Goal: Transaction & Acquisition: Purchase product/service

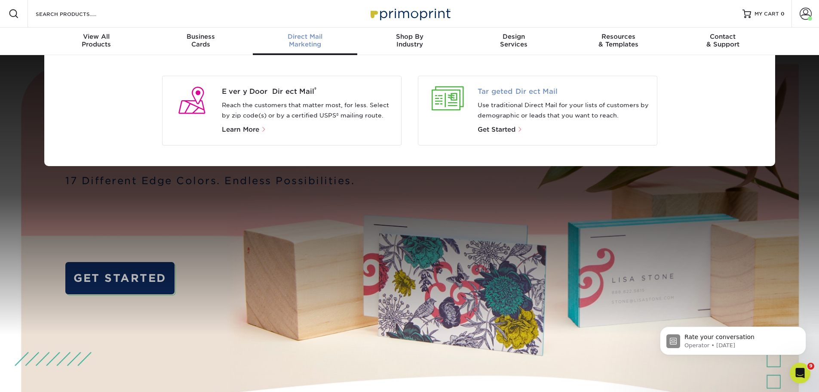
click at [502, 89] on span "Targeted Direct Mail" at bounding box center [564, 91] width 172 height 10
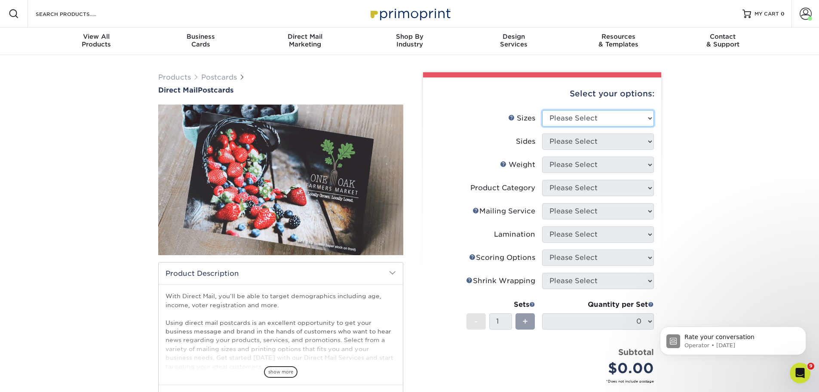
click at [584, 115] on select "Please Select 1.5" x 7" 2" x 4" 2" x 6" 2" x 7" 2" x 8" 2.12" x 5.5" 2.12" x 5.…" at bounding box center [598, 118] width 112 height 16
click at [620, 116] on select "Please Select 1.5" x 7" 2" x 4" 2" x 6" 2" x 7" 2" x 8" 2.12" x 5.5" 2.12" x 5.…" at bounding box center [598, 118] width 112 height 16
select select "6.00x9.00"
click at [542, 110] on select "Please Select 1.5" x 7" 2" x 4" 2" x 6" 2" x 7" 2" x 8" 2.12" x 5.5" 2.12" x 5.…" at bounding box center [598, 118] width 112 height 16
click at [618, 134] on select "Please Select Print Both Sides Print Front Only" at bounding box center [598, 141] width 112 height 16
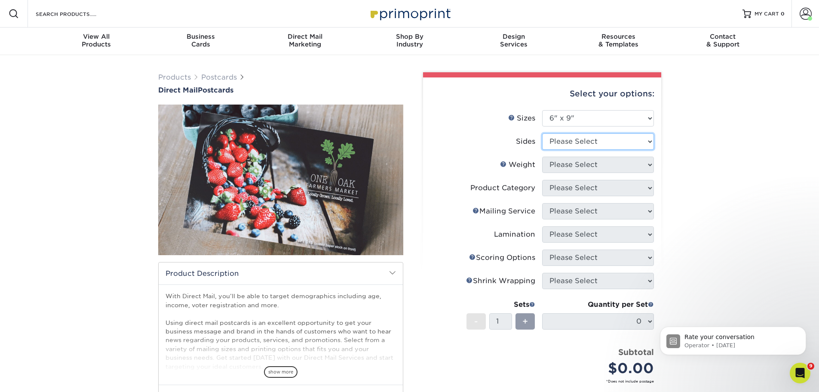
select select "13abbda7-1d64-4f25-8bb2-c179b224825d"
click at [542, 133] on select "Please Select Print Both Sides Print Front Only" at bounding box center [598, 141] width 112 height 16
click at [604, 162] on select "Please Select 16PT 14PT 100LB 14PT Uncoated" at bounding box center [598, 164] width 112 height 16
select select "14PT"
click at [542, 156] on select "Please Select 16PT 14PT 100LB 14PT Uncoated" at bounding box center [598, 164] width 112 height 16
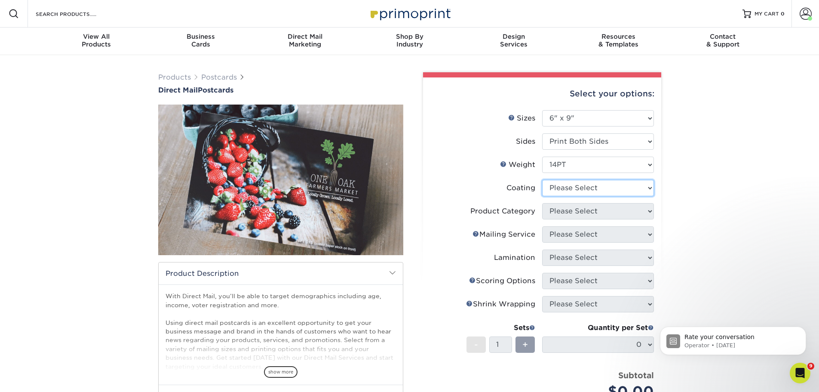
click at [583, 187] on select at bounding box center [598, 188] width 112 height 16
select select "121bb7b5-3b4d-429f-bd8d-bbf80e953313"
click at [542, 180] on select at bounding box center [598, 188] width 112 height 16
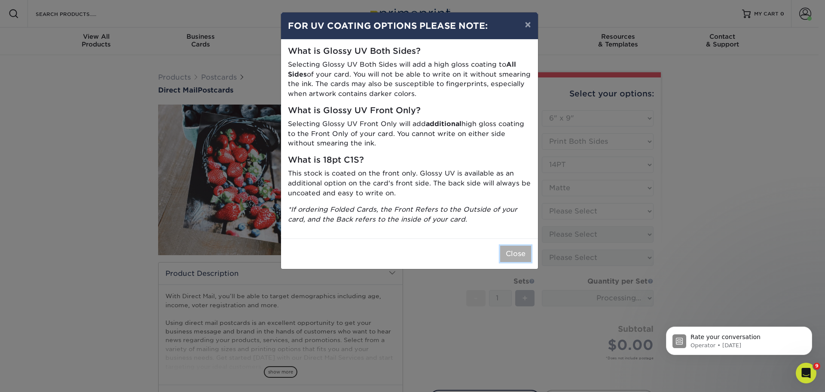
click at [514, 252] on button "Close" at bounding box center [515, 253] width 31 height 16
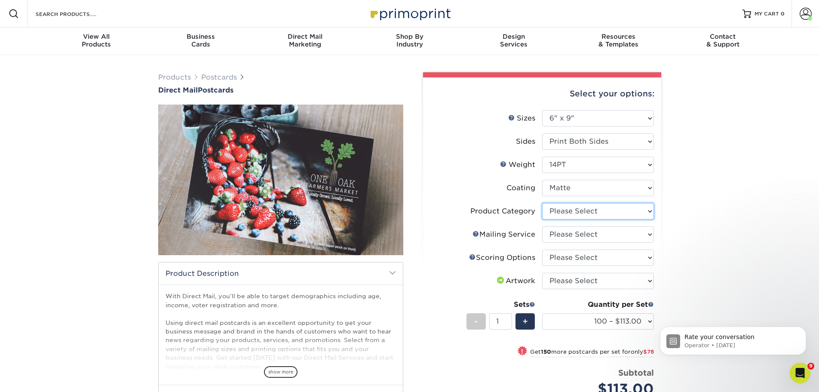
click at [617, 211] on select "Please Select Postcards" at bounding box center [598, 211] width 112 height 16
select select "9b7272e0-d6c8-4c3c-8e97-d3a1bcdab858"
click at [542, 203] on select "Please Select Postcards" at bounding box center [598, 211] width 112 height 16
click at [621, 232] on select "Please Select No Direct Mailing Service No, I will mail/stamp/imprint Direct Ma…" at bounding box center [598, 234] width 112 height 16
select select "934e270e-9523-48b9-93c7-78b0896e16a6"
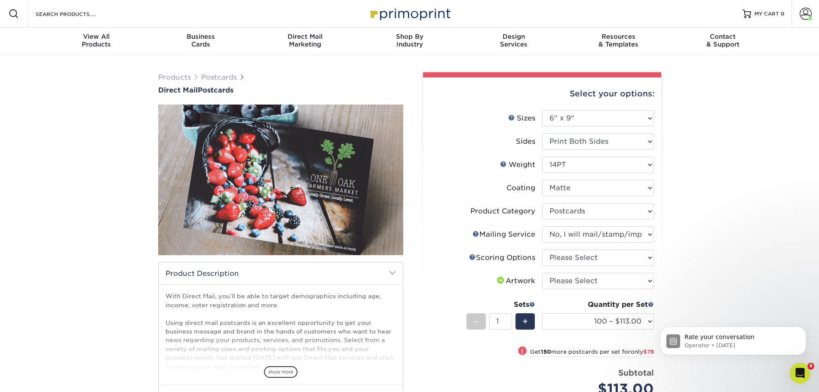
click at [542, 226] on select "Please Select No Direct Mailing Service No, I will mail/stamp/imprint Direct Ma…" at bounding box center [598, 234] width 112 height 16
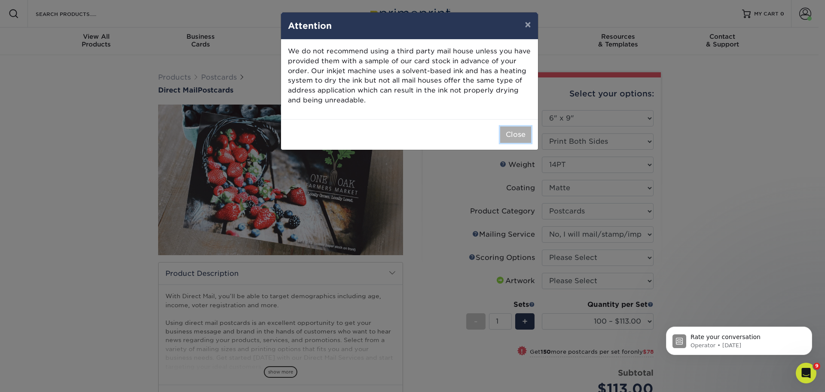
click at [510, 131] on button "Close" at bounding box center [515, 134] width 31 height 16
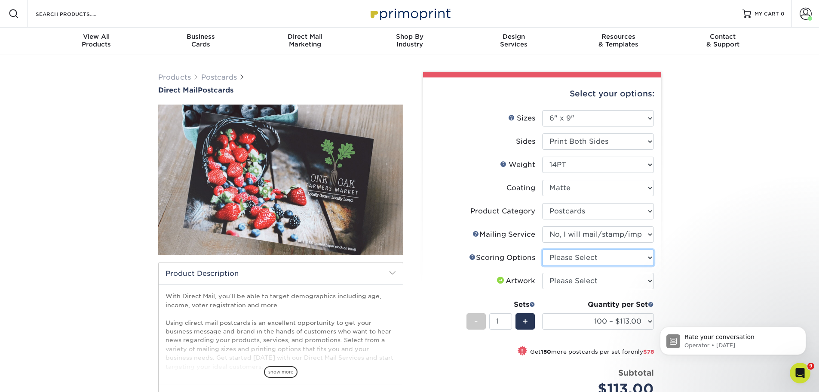
click at [595, 262] on select "Please Select No Scoring One Score Two Scores" at bounding box center [598, 257] width 112 height 16
select select "16ebe401-5398-422d-8cb0-f3adbb82deb5"
click at [542, 249] on select "Please Select No Scoring One Score Two Scores" at bounding box center [598, 257] width 112 height 16
click at [589, 282] on select "Please Select I will upload files I need a design - $150" at bounding box center [598, 281] width 112 height 16
select select "upload"
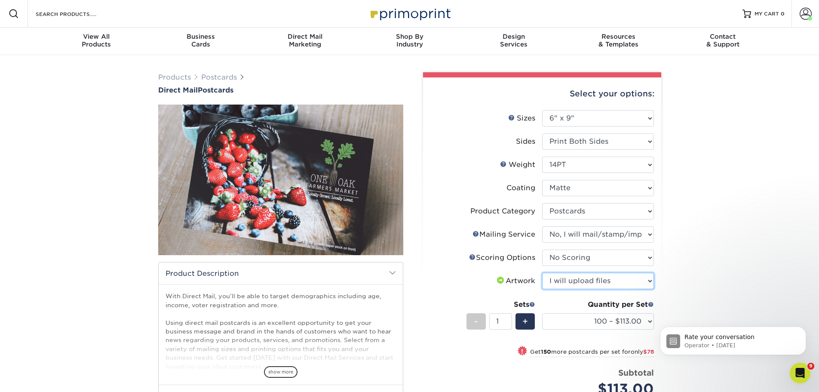
click at [542, 273] on select "Please Select I will upload files I need a design - $150" at bounding box center [598, 281] width 112 height 16
click at [611, 318] on select "100 – $113.00 250 – $191.00 500 – $229.00 1000 – $270.00 2500 – $438.00 5000 – …" at bounding box center [598, 321] width 112 height 16
select select "500 – $229.00"
click at [542, 313] on select "100 – $113.00 250 – $191.00 500 – $229.00 1000 – $270.00 2500 – $438.00 5000 – …" at bounding box center [598, 321] width 112 height 16
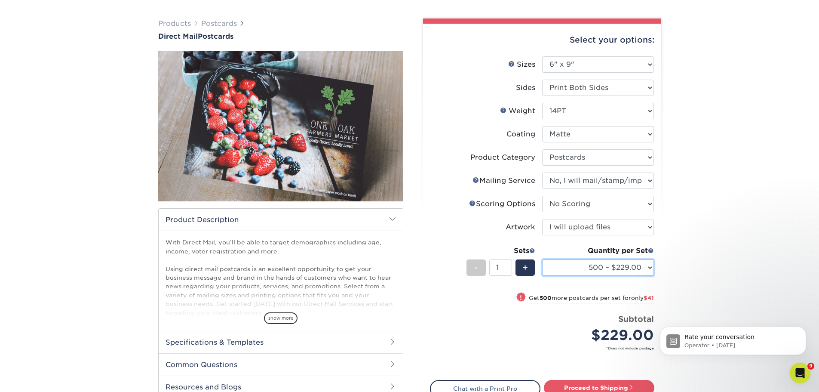
scroll to position [129, 0]
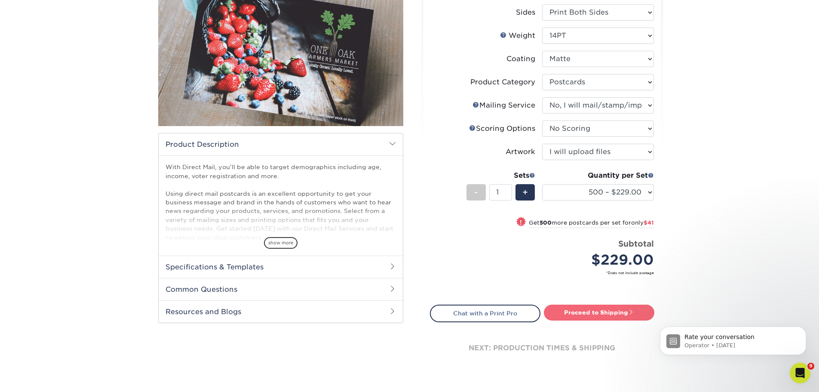
click at [592, 311] on link "Proceed to Shipping" at bounding box center [599, 311] width 110 height 15
type input "Set 1"
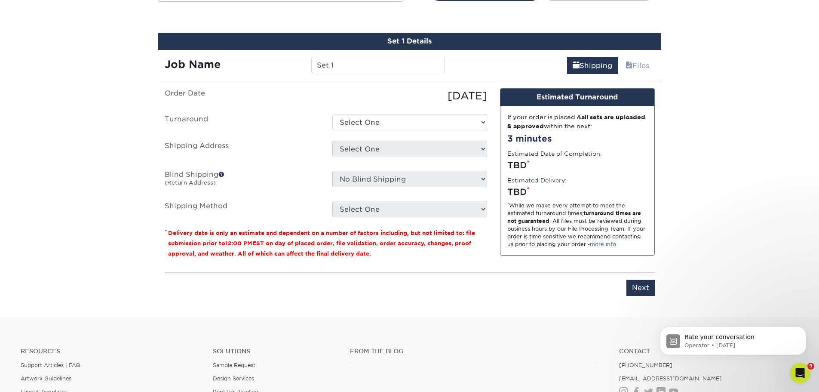
scroll to position [457, 0]
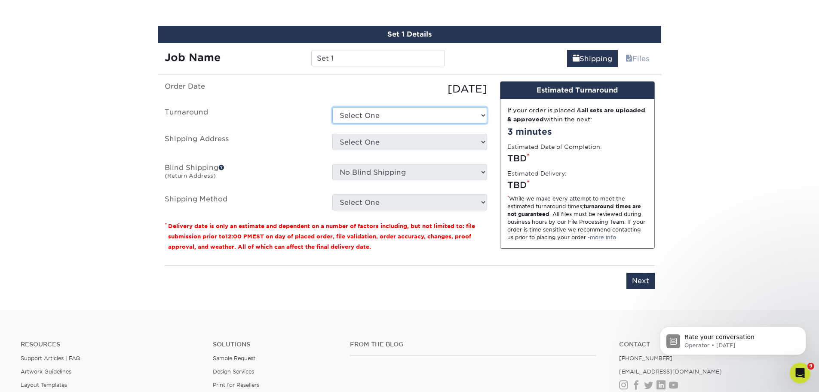
click at [455, 115] on select "Select One 2-4 Business Days 2 Day Next Business Day" at bounding box center [409, 115] width 155 height 16
select select "c8f83262-2be7-477e-bb48-1a22b67e5b2e"
click at [332, 107] on select "Select One 2-4 Business Days 2 Day Next Business Day" at bounding box center [409, 115] width 155 height 16
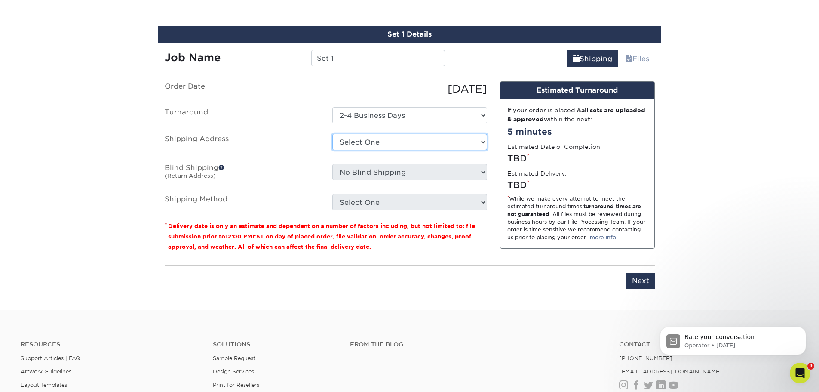
click at [395, 141] on select "Select One Office + Add New Address" at bounding box center [409, 142] width 155 height 16
select select "255396"
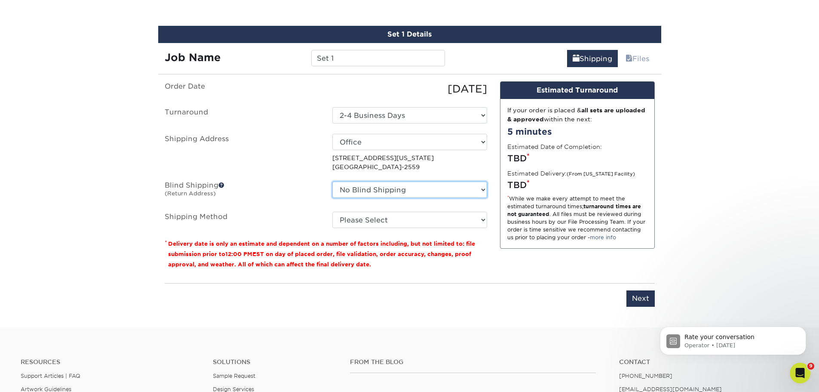
click at [481, 190] on select "No Blind Shipping Office + Add New Address" at bounding box center [409, 189] width 155 height 16
select select "255396"
click at [332, 181] on select "No Blind Shipping Office + Add New Address" at bounding box center [409, 189] width 155 height 16
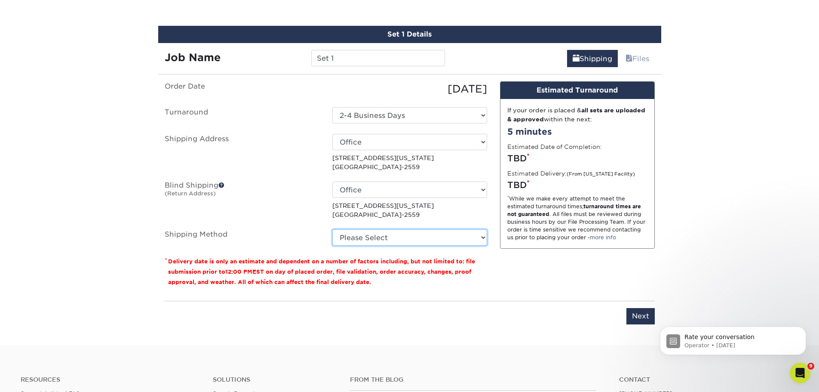
click at [376, 235] on select "Please Select Ground Shipping (+$21.30) 3 Day Shipping Service (+$45.82) 2 Day …" at bounding box center [409, 237] width 155 height 16
select select "03"
click at [332, 229] on select "Please Select Ground Shipping (+$21.30) 3 Day Shipping Service (+$45.82) 2 Day …" at bounding box center [409, 237] width 155 height 16
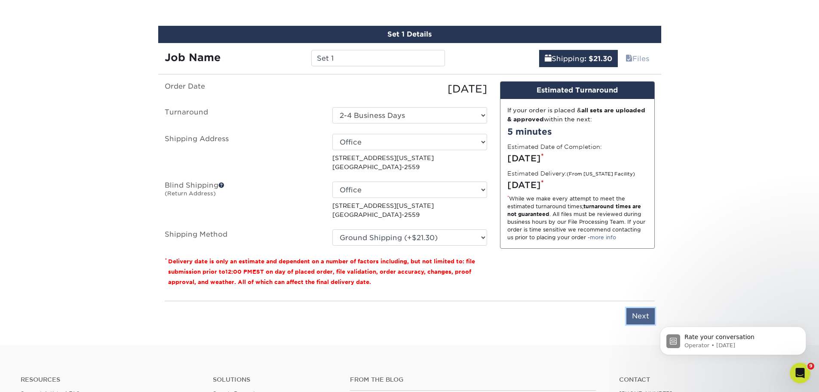
click at [643, 317] on input "Next" at bounding box center [640, 316] width 28 height 16
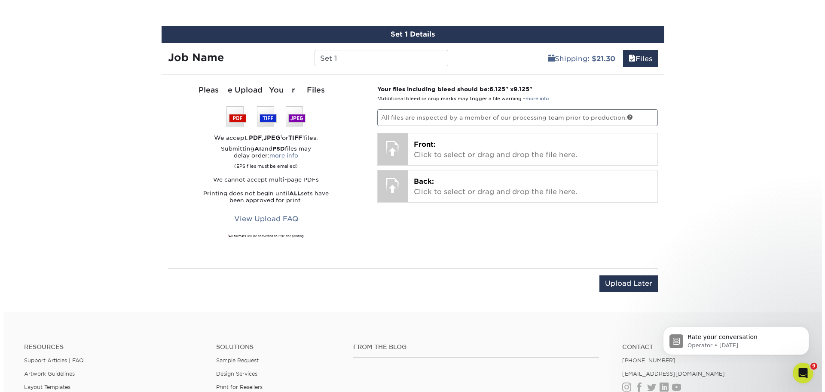
scroll to position [629, 0]
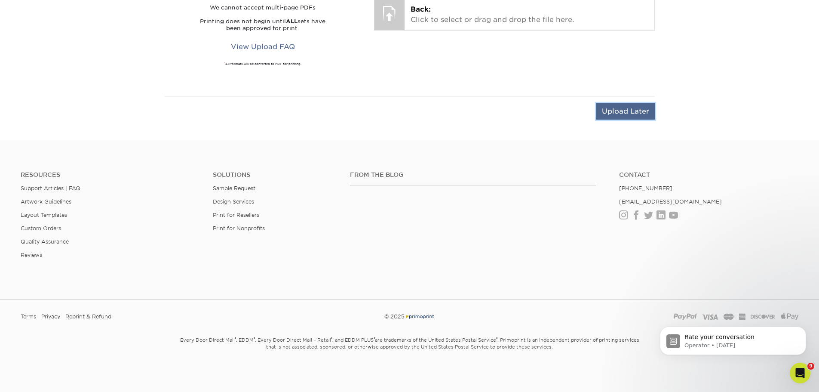
click at [633, 111] on input "Upload Later" at bounding box center [625, 111] width 58 height 16
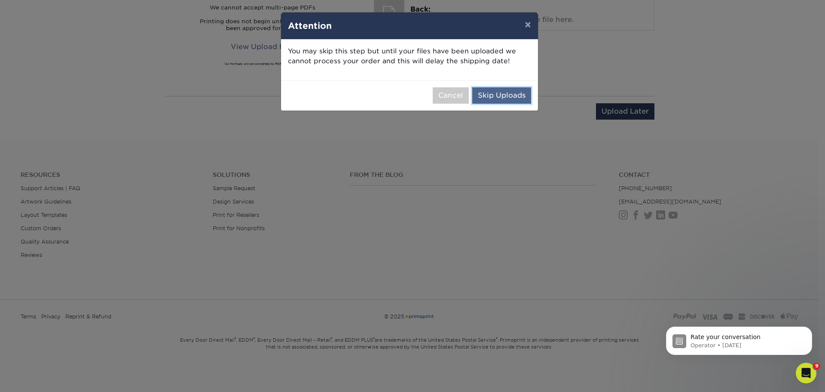
click at [498, 93] on button "Skip Uploads" at bounding box center [501, 95] width 59 height 16
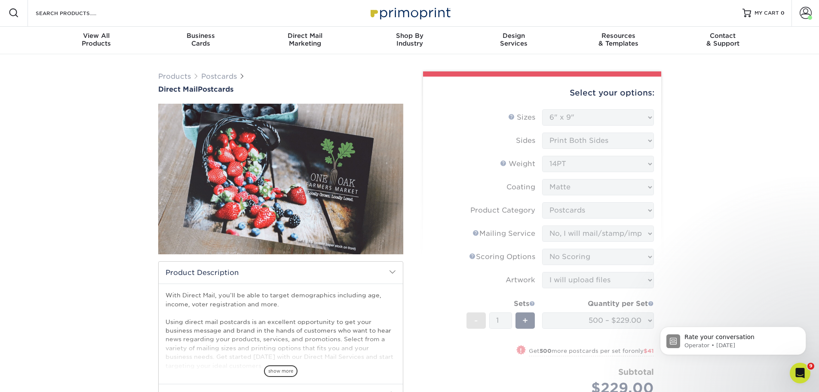
scroll to position [0, 0]
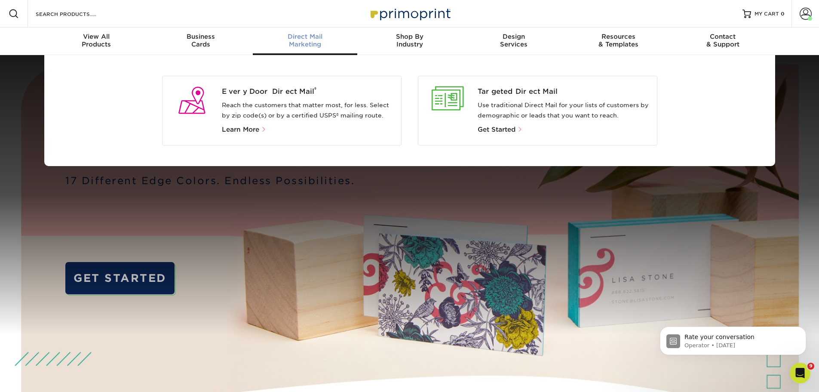
click at [309, 40] on div "Direct Mail Marketing" at bounding box center [305, 40] width 104 height 15
click at [543, 90] on span "Targeted Direct Mail" at bounding box center [564, 91] width 172 height 10
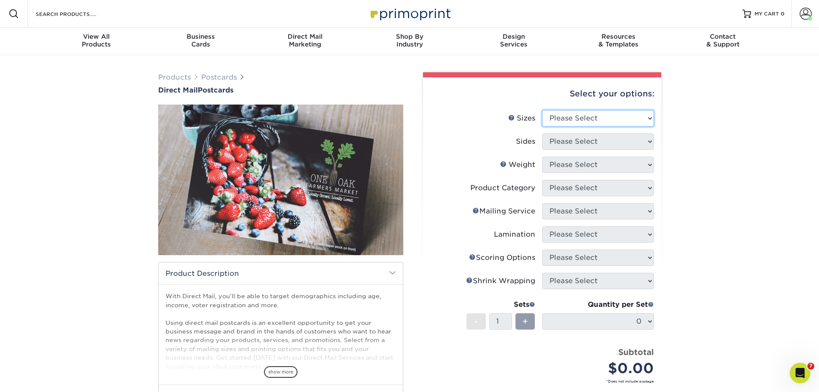
click at [597, 116] on select "Please Select 1.5" x 7" 2" x 4" 2" x 6" 2" x 7" 2" x 8" 2.12" x 5.5" 2.12" x 5.…" at bounding box center [598, 118] width 112 height 16
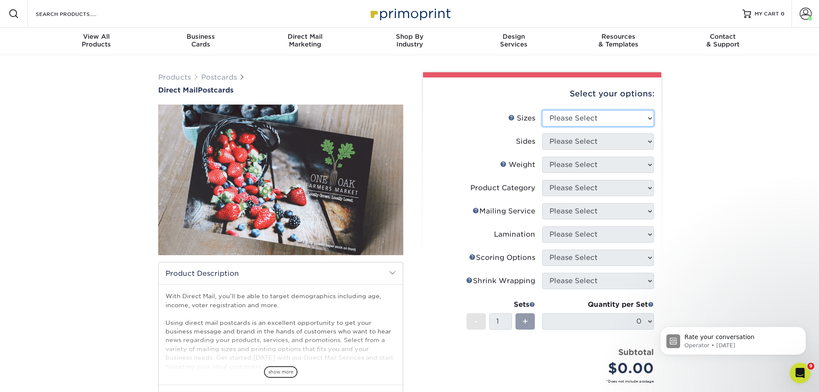
select select "6.50x9.00"
click at [542, 110] on select "Please Select 1.5" x 7" 2" x 4" 2" x 6" 2" x 7" 2" x 8" 2.12" x 5.5" 2.12" x 5.…" at bounding box center [598, 118] width 112 height 16
click at [633, 142] on select "Please Select Print Both Sides Print Front Only" at bounding box center [598, 141] width 112 height 16
select select "13abbda7-1d64-4f25-8bb2-c179b224825d"
click at [542, 133] on select "Please Select Print Both Sides Print Front Only" at bounding box center [598, 141] width 112 height 16
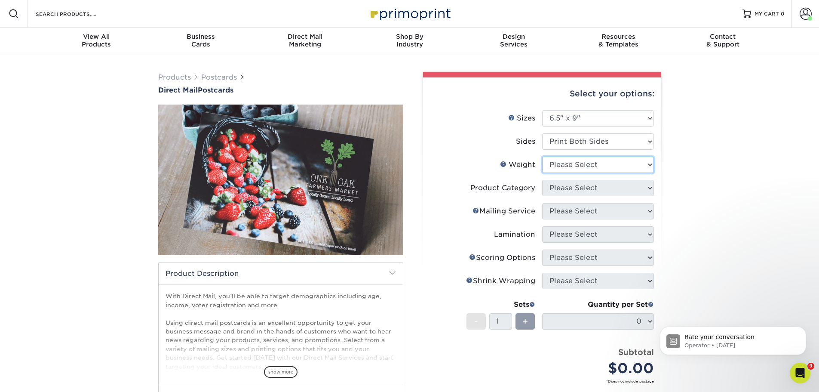
click at [617, 167] on select "Please Select 14PT 16PT" at bounding box center [598, 164] width 112 height 16
select select "14PT"
click at [542, 156] on select "Please Select 14PT 16PT" at bounding box center [598, 164] width 112 height 16
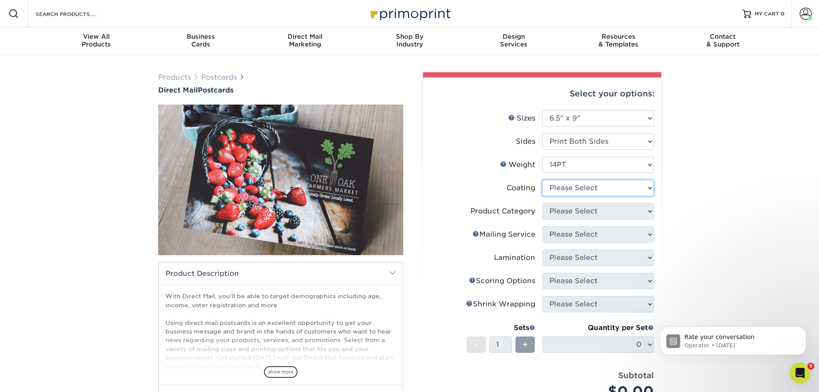
click at [603, 186] on select at bounding box center [598, 188] width 112 height 16
select select "121bb7b5-3b4d-429f-bd8d-bbf80e953313"
click at [542, 180] on select at bounding box center [598, 188] width 112 height 16
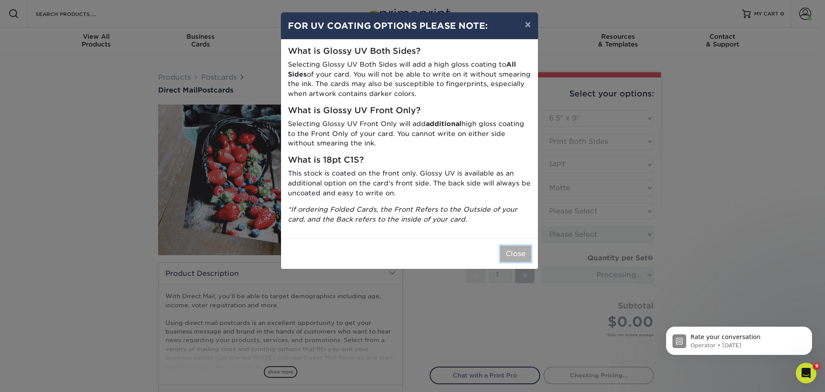
click at [516, 248] on button "Close" at bounding box center [515, 253] width 31 height 16
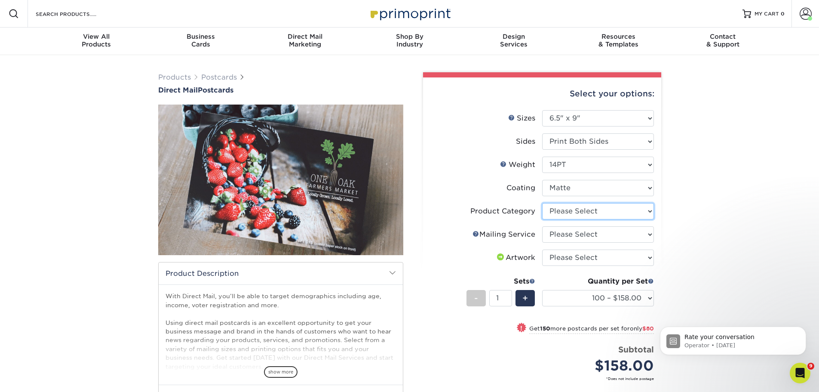
click at [623, 213] on select "Please Select Postcards" at bounding box center [598, 211] width 112 height 16
select select "9b7272e0-d6c8-4c3c-8e97-d3a1bcdab858"
click at [542, 203] on select "Please Select Postcards" at bounding box center [598, 211] width 112 height 16
click at [612, 236] on select "Please Select No Direct Mailing Service No, I will mail/stamp/imprint Direct Ma…" at bounding box center [598, 234] width 112 height 16
select select "eb476b5d-8b66-4c79-8e65-1263f8f6ca3c"
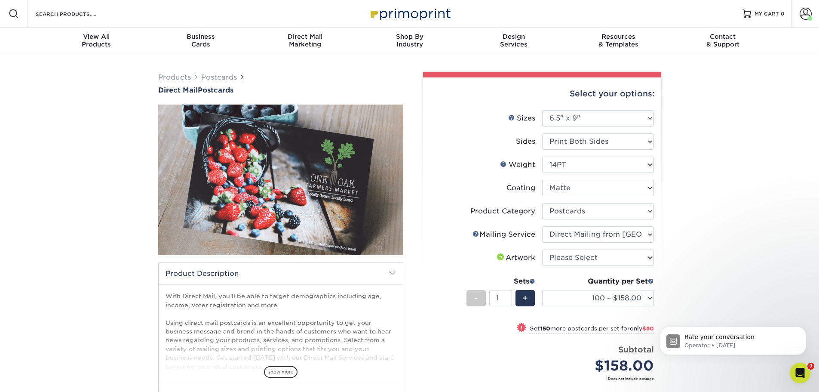
click at [542, 226] on select "Please Select No Direct Mailing Service No, I will mail/stamp/imprint Direct Ma…" at bounding box center [598, 234] width 112 height 16
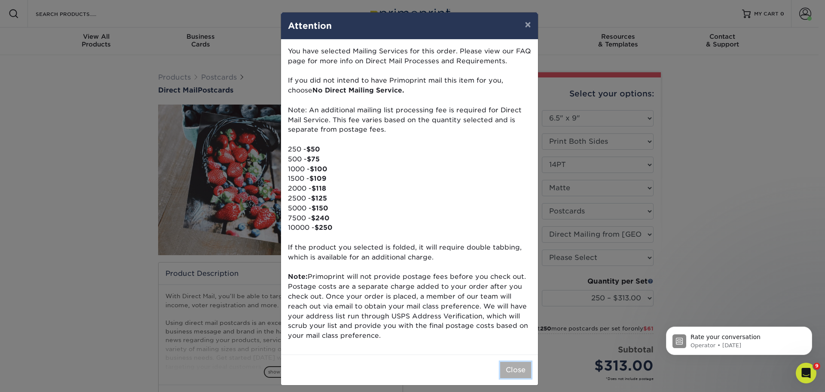
click at [508, 369] on button "Close" at bounding box center [515, 369] width 31 height 16
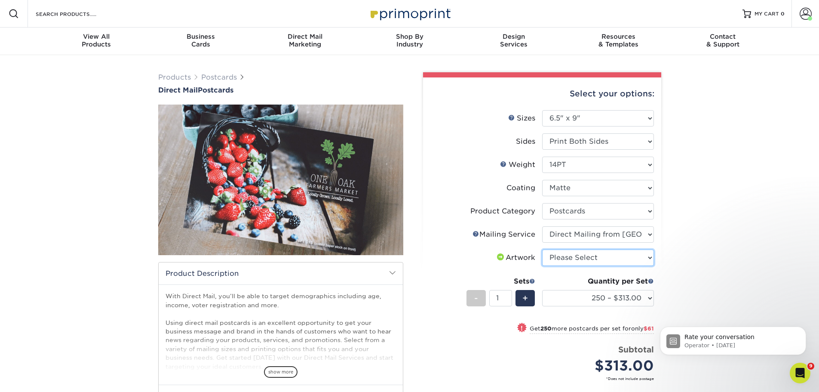
click at [619, 250] on select "Please Select I will upload files I need a design - $150" at bounding box center [598, 257] width 112 height 16
select select "upload"
click at [542, 249] on select "Please Select I will upload files I need a design - $150" at bounding box center [598, 257] width 112 height 16
click at [600, 292] on select "250 – $313.00 500 – $374.00 1000 – $485.00 2500 – $715.00 5000 – $1025.00 7500 …" at bounding box center [598, 298] width 112 height 16
select select "500 – $374.00"
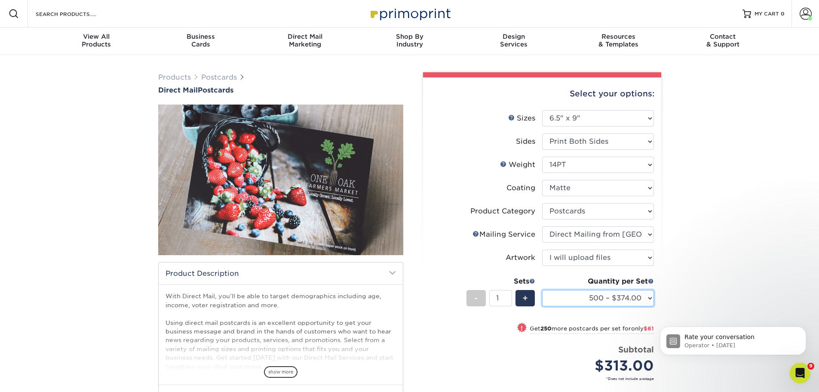
click at [542, 290] on select "250 – $313.00 500 – $374.00 1000 – $485.00 2500 – $715.00 5000 – $1025.00 7500 …" at bounding box center [598, 298] width 112 height 16
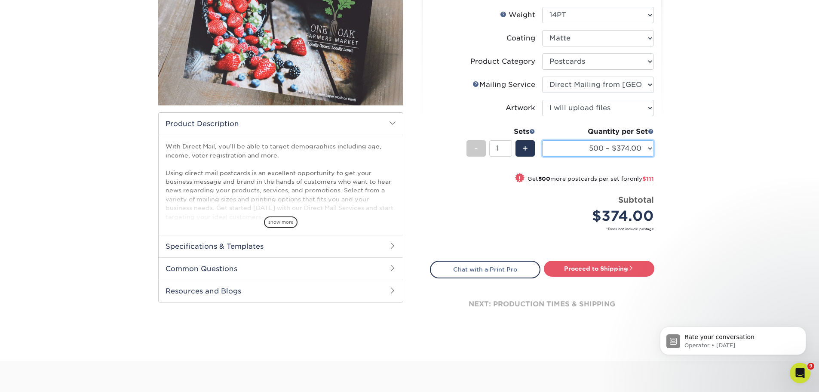
scroll to position [172, 0]
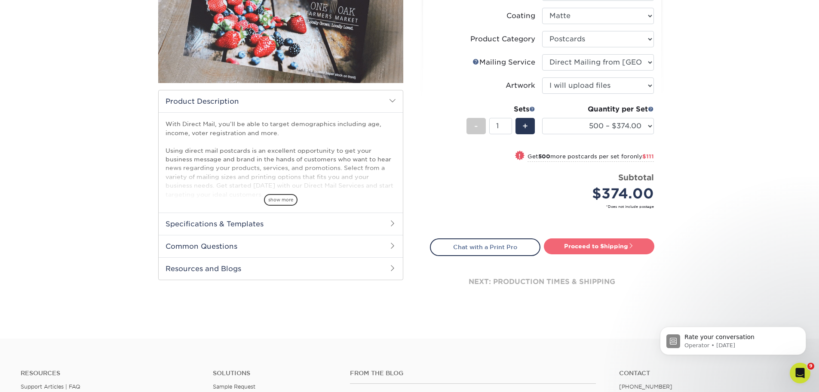
click at [610, 243] on link "Proceed to Shipping" at bounding box center [599, 245] width 110 height 15
type input "Set 1"
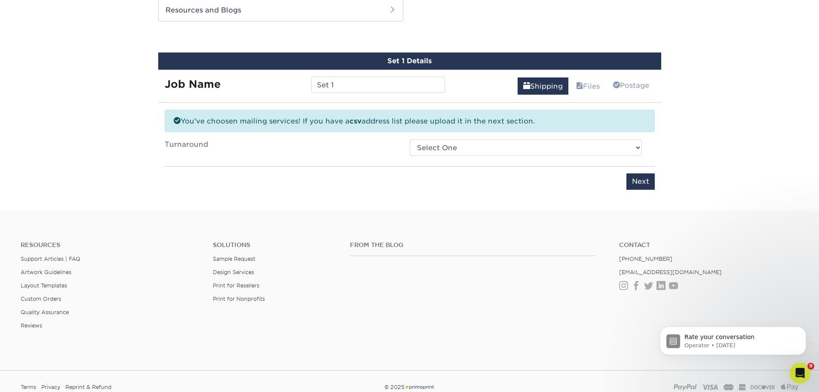
scroll to position [434, 0]
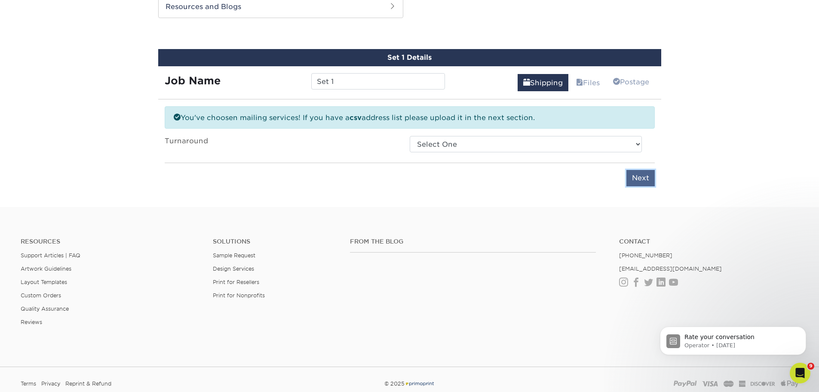
click at [646, 172] on input "Next" at bounding box center [640, 178] width 28 height 16
type input "Next"
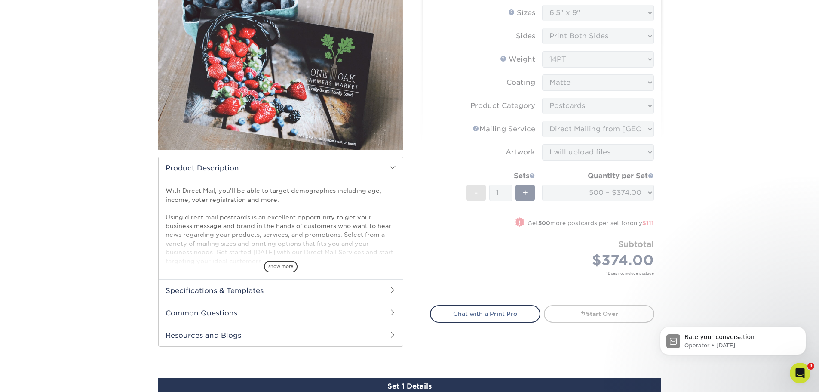
scroll to position [90, 0]
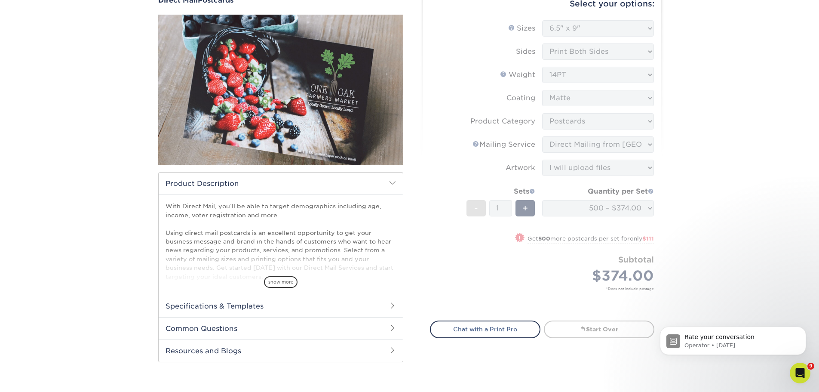
click at [622, 144] on form "Sizes Help Sizes Please Select 1.5" x 7" 2" x 4" 2" x 6" 2" x 7" 2" x 8" 2.12" …" at bounding box center [542, 165] width 224 height 290
click at [622, 145] on form "Sizes Help Sizes Please Select 1.5" x 7" 2" x 4" 2" x 6" 2" x 7" 2" x 8" 2.12" …" at bounding box center [542, 165] width 224 height 290
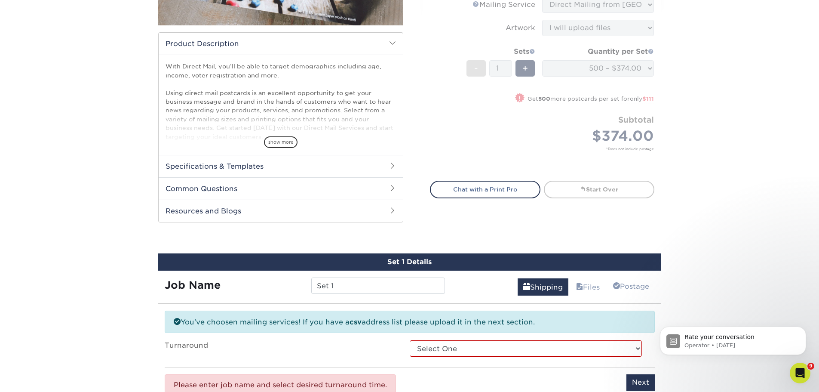
scroll to position [4, 0]
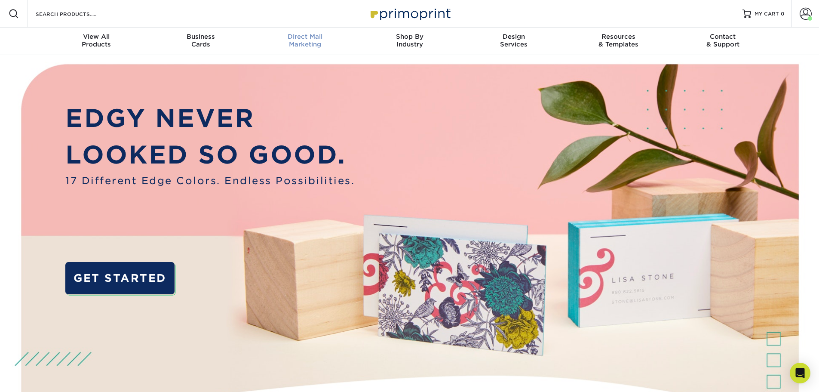
click at [307, 39] on span "Direct Mail" at bounding box center [305, 37] width 104 height 8
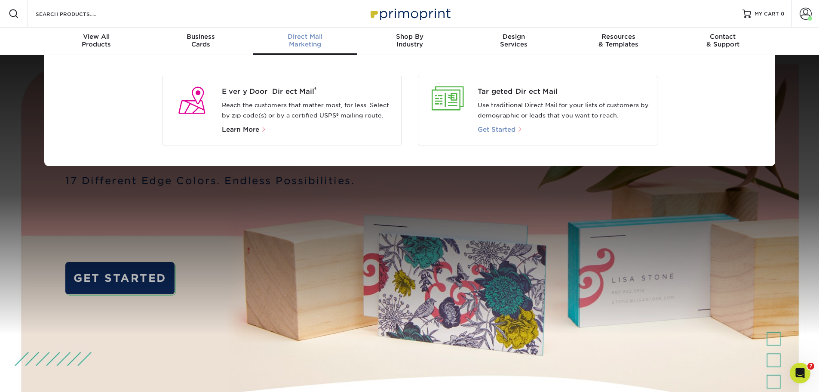
click at [490, 130] on span "Get Started" at bounding box center [497, 130] width 38 height 8
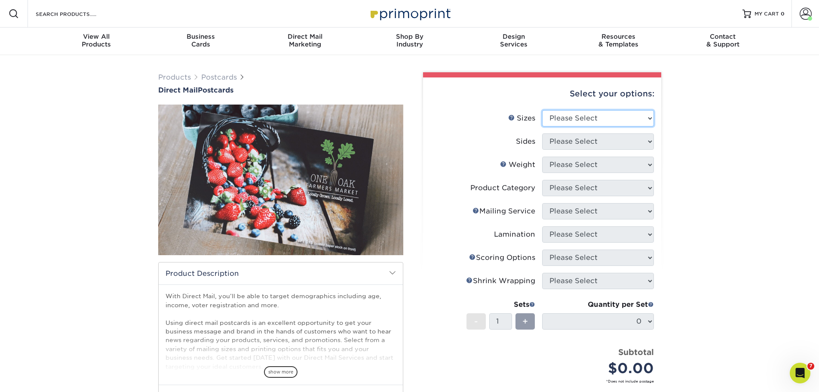
click at [566, 116] on select "Please Select 1.5" x 7" 2" x 4" 2" x 6" 2" x 7" 2" x 8" 2.12" x 5.5" 2.12" x 5.…" at bounding box center [598, 118] width 112 height 16
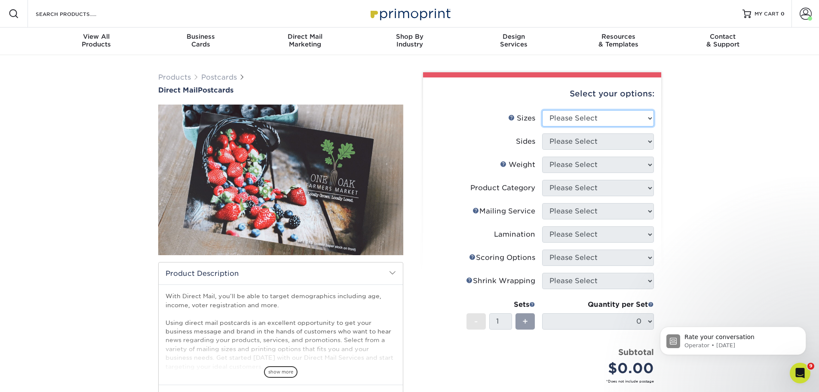
select select "6.50x9.00"
click at [542, 110] on select "Please Select 1.5" x 7" 2" x 4" 2" x 6" 2" x 7" 2" x 8" 2.12" x 5.5" 2.12" x 5.…" at bounding box center [598, 118] width 112 height 16
click at [640, 143] on select "Please Select Print Both Sides Print Front Only" at bounding box center [598, 141] width 112 height 16
select select "13abbda7-1d64-4f25-8bb2-c179b224825d"
click at [542, 133] on select "Please Select Print Both Sides Print Front Only" at bounding box center [598, 141] width 112 height 16
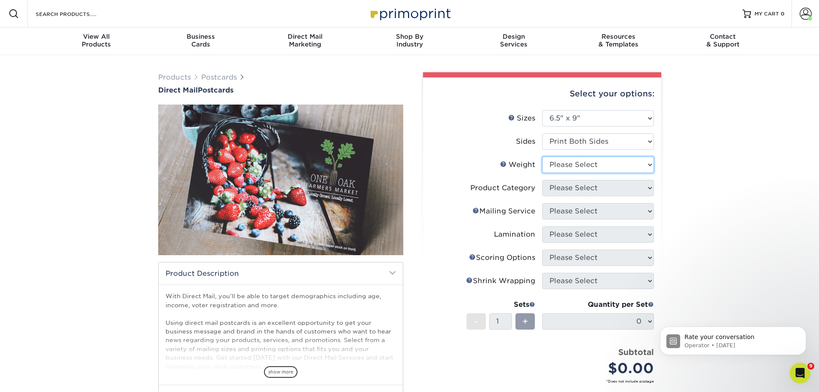
click at [604, 162] on select "Please Select 14PT 16PT" at bounding box center [598, 164] width 112 height 16
select select "14PT"
click at [542, 156] on select "Please Select 14PT 16PT" at bounding box center [598, 164] width 112 height 16
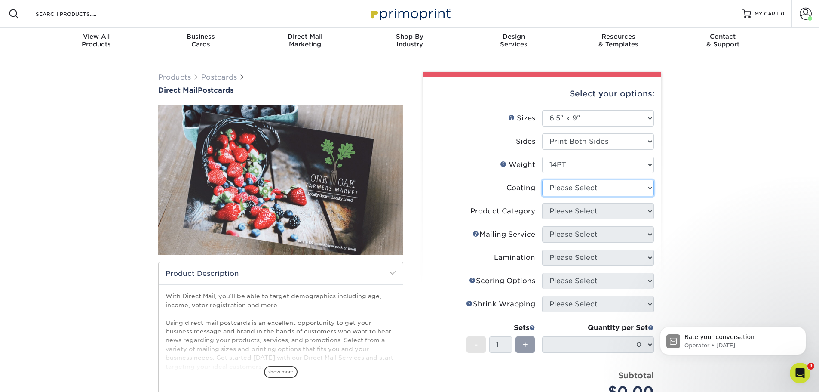
click at [596, 184] on select at bounding box center [598, 188] width 112 height 16
select select "121bb7b5-3b4d-429f-bd8d-bbf80e953313"
click at [542, 180] on select at bounding box center [598, 188] width 112 height 16
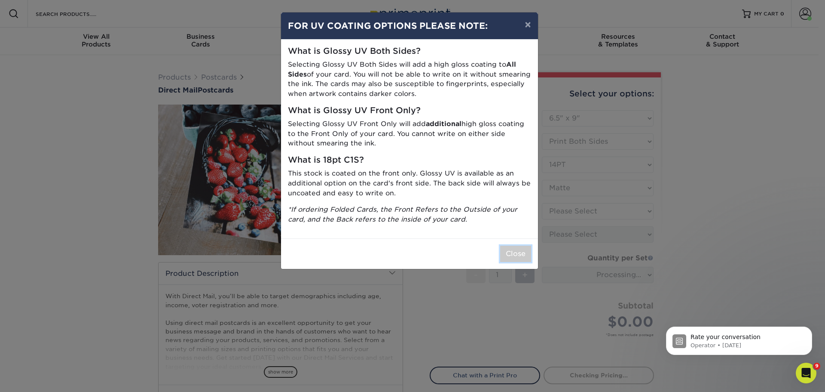
click at [510, 249] on button "Close" at bounding box center [515, 253] width 31 height 16
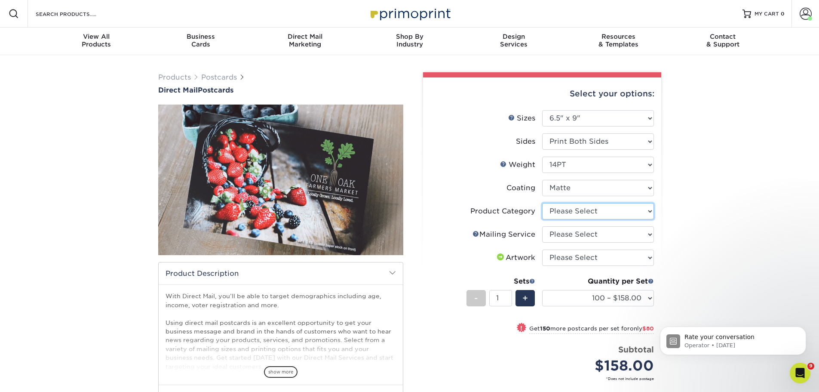
click at [602, 211] on select "Please Select Postcards" at bounding box center [598, 211] width 112 height 16
select select "9b7272e0-d6c8-4c3c-8e97-d3a1bcdab858"
click at [542, 203] on select "Please Select Postcards" at bounding box center [598, 211] width 112 height 16
click at [589, 229] on select "Please Select No Direct Mailing Service No, I will mail/stamp/imprint Direct Ma…" at bounding box center [598, 234] width 112 height 16
click at [628, 233] on select "Please Select No Direct Mailing Service No, I will mail/stamp/imprint Direct Ma…" at bounding box center [598, 234] width 112 height 16
